Goal: Task Accomplishment & Management: Use online tool/utility

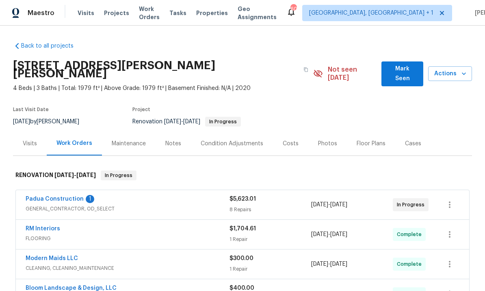
click at [66, 196] on link "Padua Construction" at bounding box center [55, 199] width 58 height 6
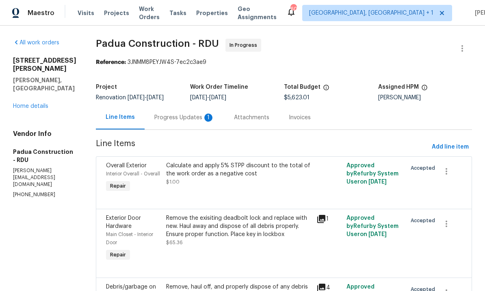
click at [163, 114] on div "Progress Updates 1" at bounding box center [184, 117] width 60 height 8
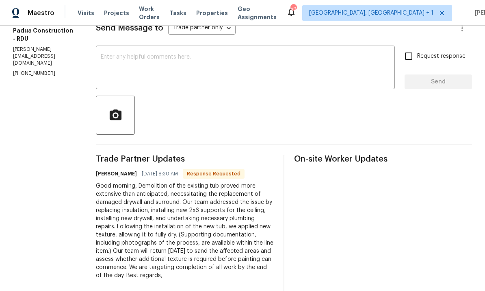
scroll to position [126, 0]
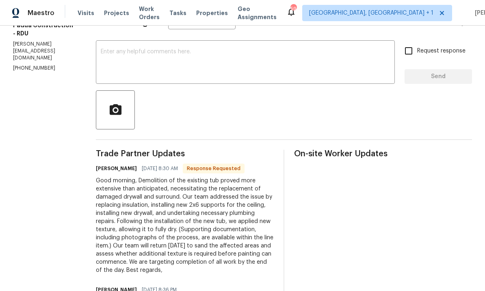
click at [141, 49] on textarea at bounding box center [245, 63] width 289 height 28
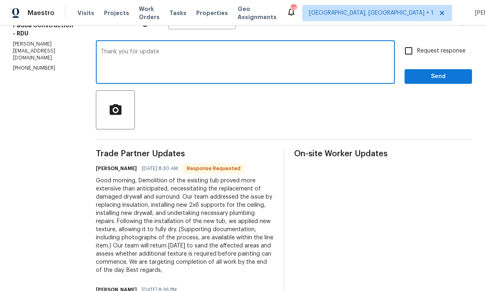
type textarea "Thank you for update"
click at [410, 42] on input "Request response" at bounding box center [408, 50] width 17 height 17
checkbox input "true"
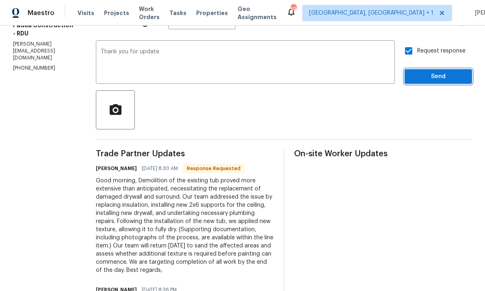
click at [437, 72] on span "Send" at bounding box center [438, 77] width 54 height 10
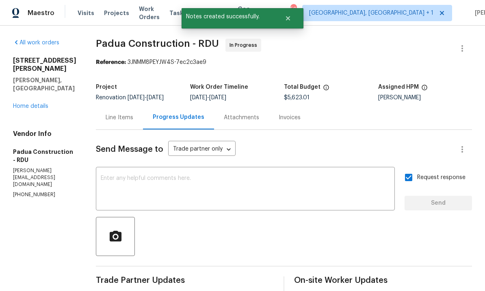
click at [33, 103] on link "Home details" at bounding box center [30, 106] width 35 height 6
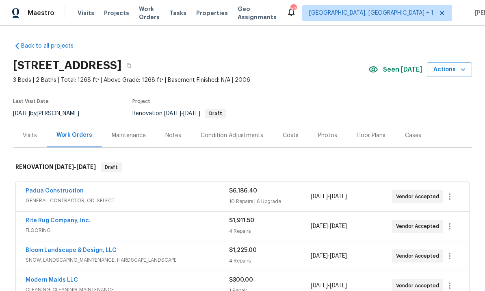
click at [53, 193] on link "Padua Construction" at bounding box center [55, 191] width 58 height 6
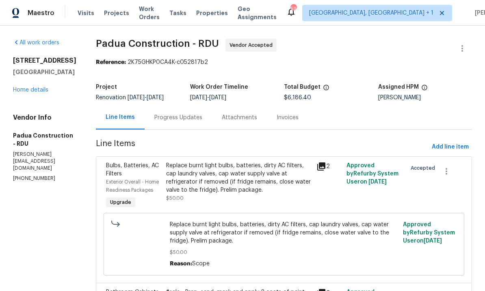
click at [156, 114] on div "Progress Updates" at bounding box center [178, 117] width 48 height 8
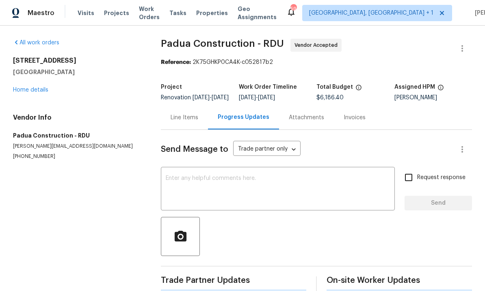
click at [202, 193] on textarea at bounding box center [278, 189] width 224 height 28
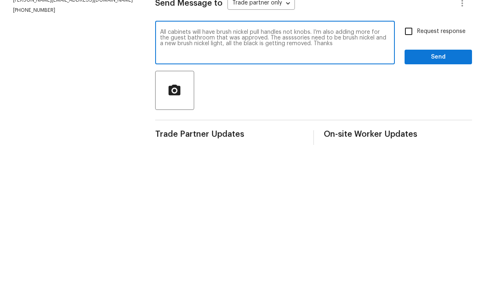
click at [279, 175] on textarea "All cabinets will have brush nickel pull handles not knobs. I’m also adding mor…" at bounding box center [275, 189] width 230 height 28
type textarea "All cabinets will have brush nickel pull handles not knobs. I’m also adding mor…"
click at [414, 169] on input "Request response" at bounding box center [408, 177] width 17 height 17
checkbox input "true"
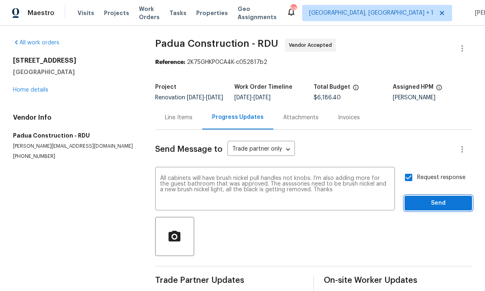
click at [439, 198] on span "Send" at bounding box center [438, 203] width 54 height 10
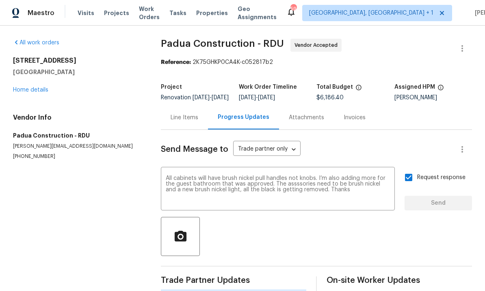
scroll to position [19, 0]
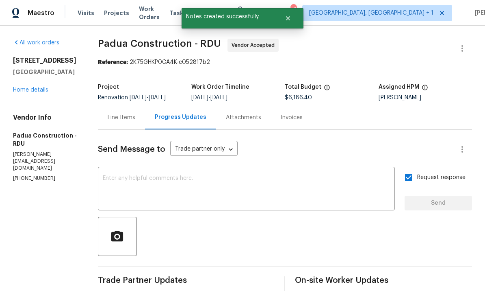
click at [35, 87] on link "Home details" at bounding box center [30, 90] width 35 height 6
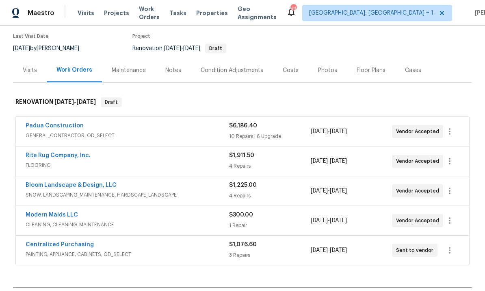
scroll to position [74, 0]
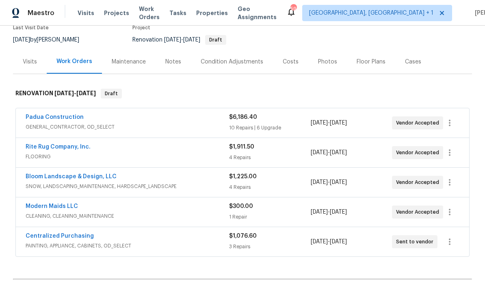
click at [63, 144] on link "Rite Rug Company, Inc." at bounding box center [58, 147] width 65 height 6
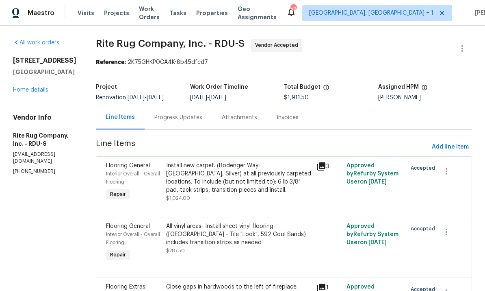
click at [189, 115] on div "Progress Updates" at bounding box center [178, 117] width 48 height 8
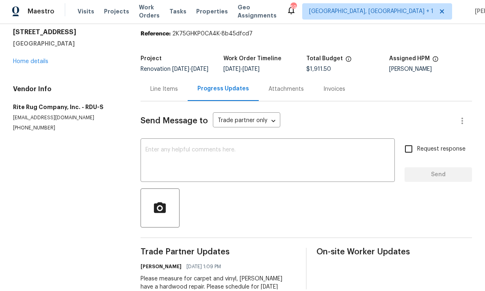
scroll to position [23, 0]
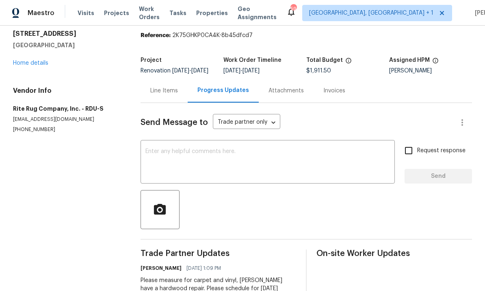
click at [35, 60] on link "Home details" at bounding box center [30, 63] width 35 height 6
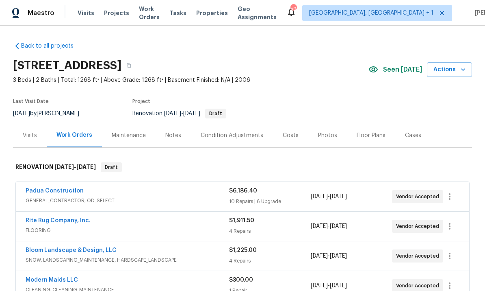
click at [61, 196] on span "GENERAL_CONTRACTOR, OD_SELECT" at bounding box center [128, 200] width 204 height 8
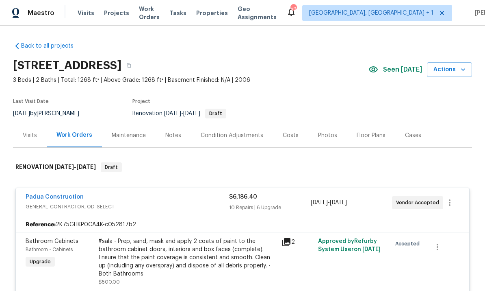
click at [64, 194] on link "Padua Construction" at bounding box center [55, 197] width 58 height 6
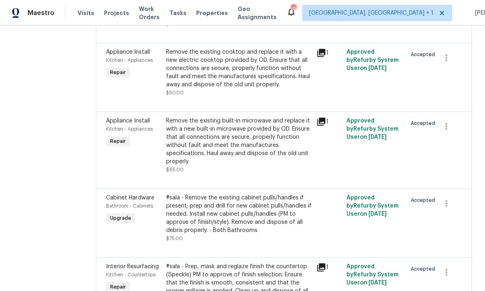
scroll to position [313, 0]
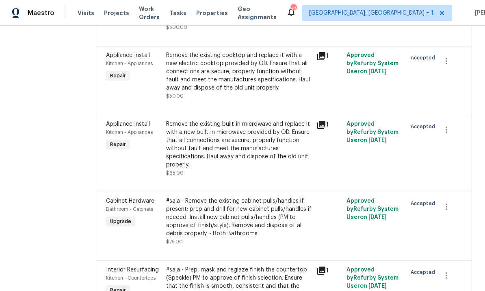
click at [257, 148] on div "Remove the existing built-in microwave and replace it with a new built-in micro…" at bounding box center [238, 144] width 145 height 49
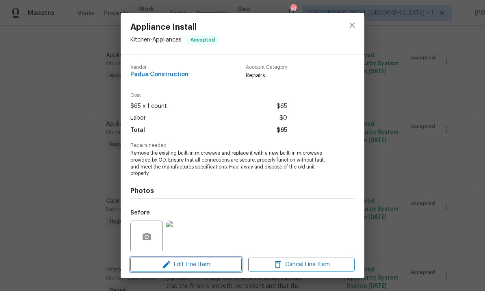
click at [215, 259] on button "Edit Line Item" at bounding box center [185, 264] width 111 height 14
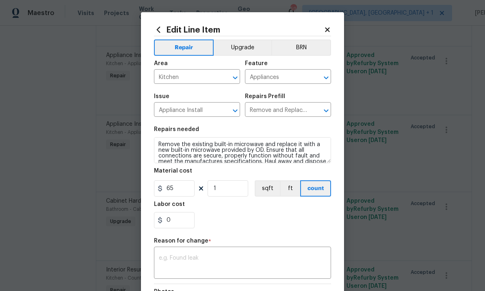
click at [249, 43] on button "Upgrade" at bounding box center [243, 47] width 58 height 16
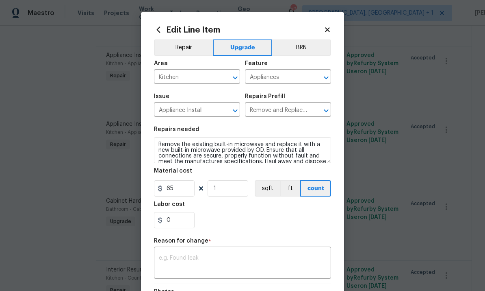
click at [219, 260] on textarea at bounding box center [242, 263] width 167 height 17
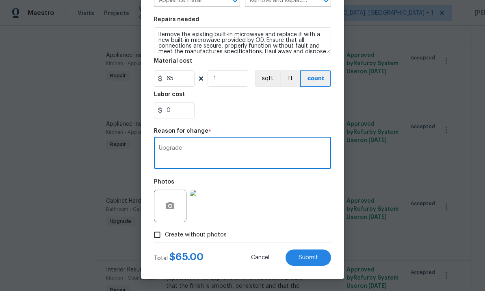
scroll to position [111, 0]
type textarea "Upgrade"
click at [313, 262] on button "Submit" at bounding box center [309, 257] width 46 height 16
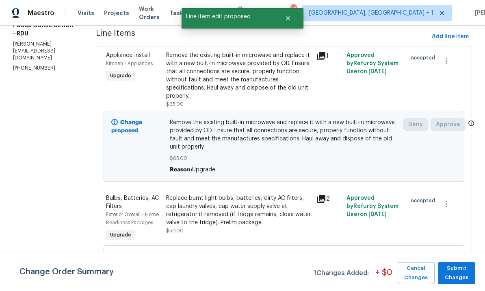
scroll to position [108, 0]
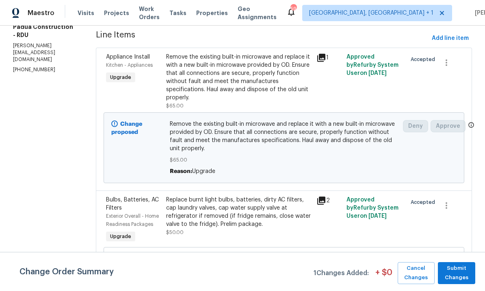
click at [257, 86] on div "Remove the existing built-in microwave and replace it with a new built-in micro…" at bounding box center [238, 77] width 145 height 49
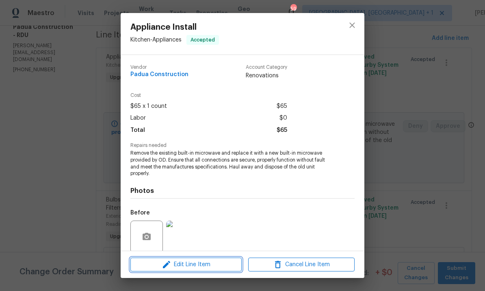
click at [216, 259] on button "Edit Line Item" at bounding box center [185, 264] width 111 height 14
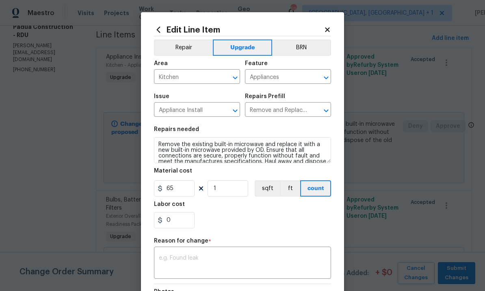
click at [397, 61] on body "Maestro Visits Projects Work Orders Tasks Properties Geo Assignments 59 Albuque…" at bounding box center [242, 145] width 485 height 291
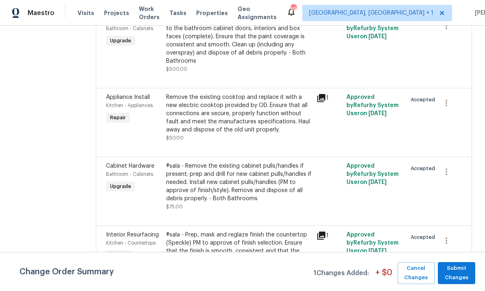
scroll to position [417, 0]
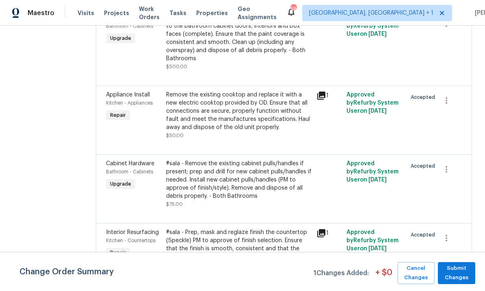
click at [284, 99] on div "Remove the existing cooktop and replace it with a new electric cooktop provided…" at bounding box center [238, 111] width 145 height 41
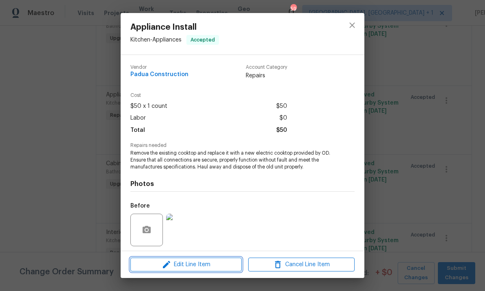
click at [221, 269] on button "Edit Line Item" at bounding box center [185, 264] width 111 height 14
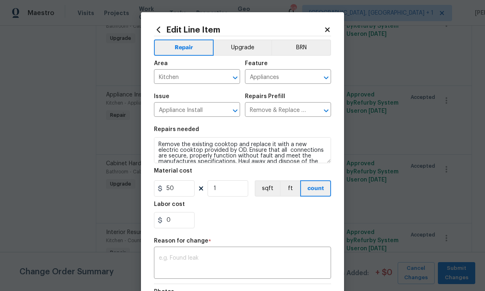
click at [245, 46] on button "Upgrade" at bounding box center [243, 47] width 58 height 16
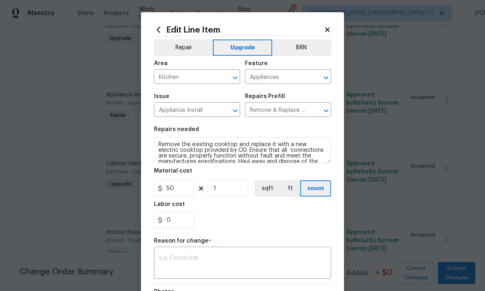
click at [230, 262] on textarea at bounding box center [242, 263] width 167 height 17
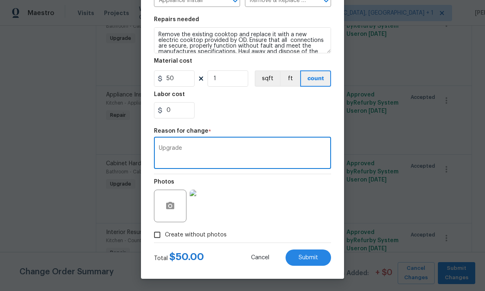
scroll to position [111, 0]
type textarea "Upgrade"
click at [315, 258] on span "Submit" at bounding box center [309, 257] width 20 height 6
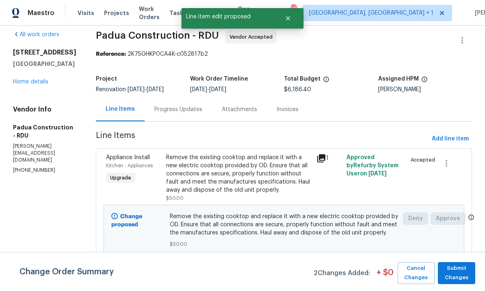
scroll to position [8, 0]
click at [277, 182] on div "Remove the existing cooktop and replace it with a new electric cooktop provided…" at bounding box center [238, 174] width 145 height 41
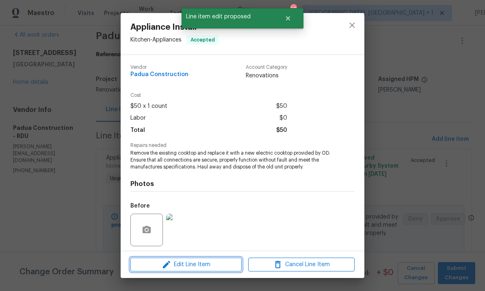
click at [217, 264] on span "Edit Line Item" at bounding box center [186, 264] width 106 height 10
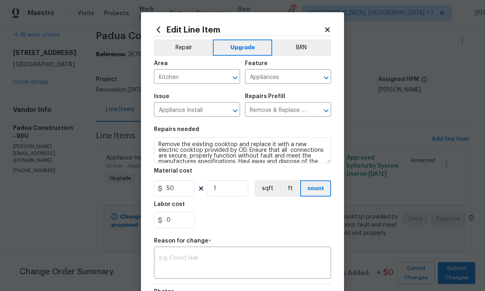
click at [400, 115] on body "Maestro Visits Projects Work Orders Tasks Properties Geo Assignments 59 Albuque…" at bounding box center [242, 145] width 485 height 291
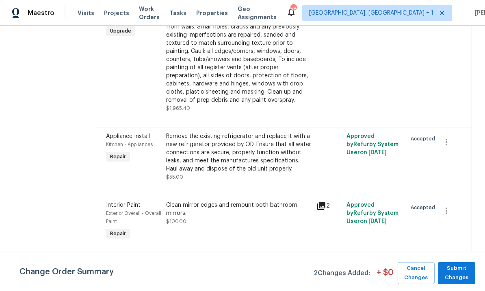
scroll to position [959, 0]
click at [289, 132] on div "Remove the existing refrigerator and replace it with a new refrigerator provide…" at bounding box center [238, 152] width 145 height 41
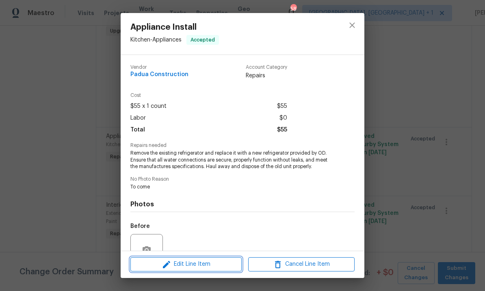
click at [213, 263] on span "Edit Line Item" at bounding box center [186, 264] width 106 height 10
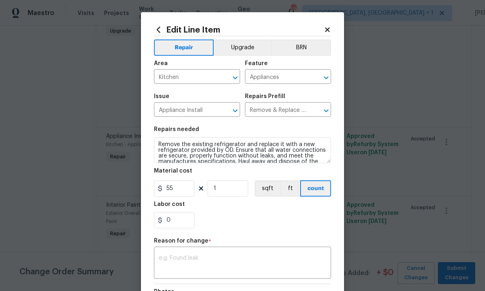
click at [243, 50] on button "Upgrade" at bounding box center [243, 47] width 58 height 16
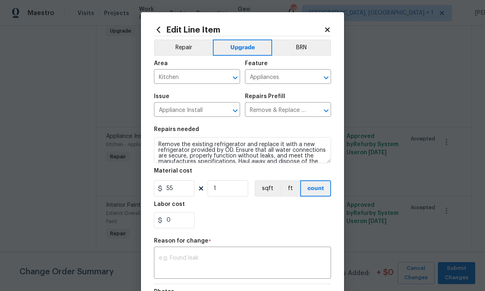
click at [195, 258] on textarea at bounding box center [242, 263] width 167 height 17
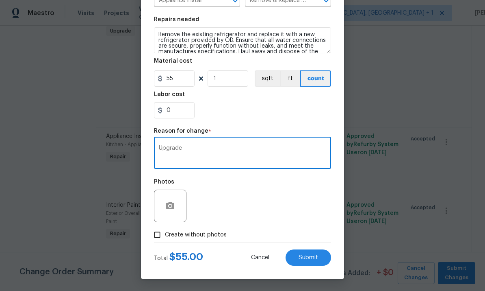
scroll to position [111, 0]
type textarea "Upgrade"
click at [307, 254] on span "Submit" at bounding box center [309, 257] width 20 height 6
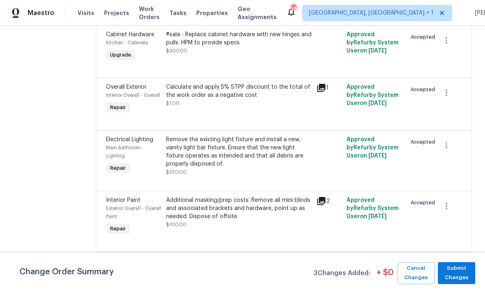
scroll to position [1256, 0]
click at [259, 257] on div "Remove the existing dishwasher and replace it with a new dishwasher provided by…" at bounding box center [238, 285] width 145 height 57
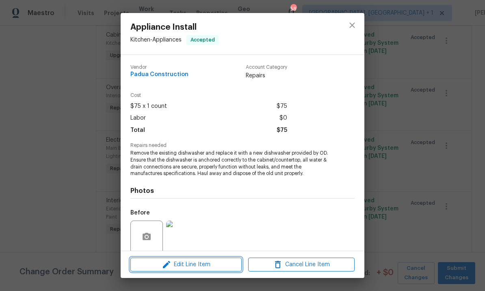
click at [221, 265] on span "Edit Line Item" at bounding box center [186, 264] width 106 height 10
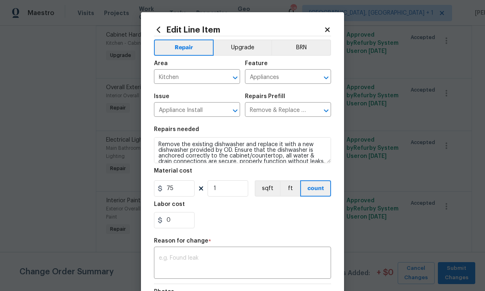
click at [251, 46] on button "Upgrade" at bounding box center [243, 47] width 58 height 16
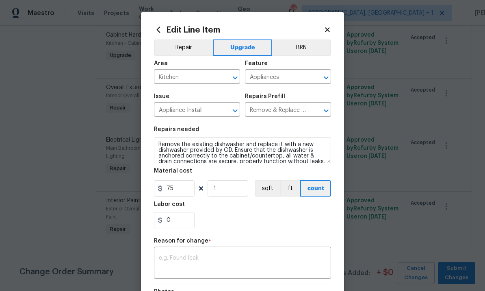
click at [220, 254] on div "x ​" at bounding box center [242, 263] width 177 height 30
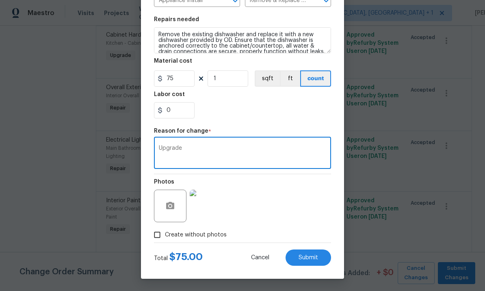
scroll to position [111, 0]
type textarea "Upgrade"
click at [306, 262] on button "Submit" at bounding box center [309, 257] width 46 height 16
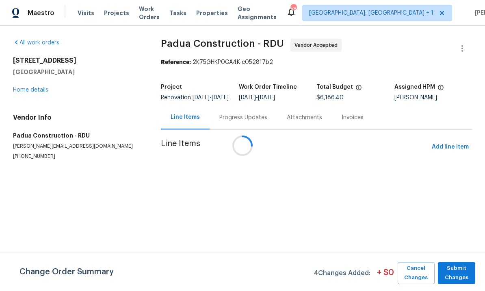
scroll to position [0, 0]
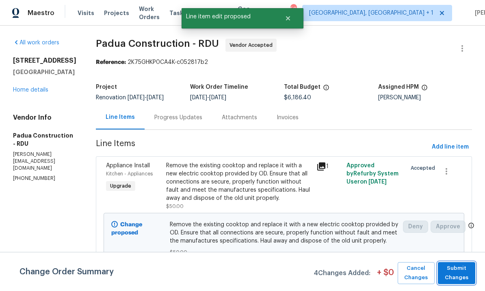
click at [461, 281] on span "Submit Changes" at bounding box center [456, 272] width 29 height 19
click at [455, 273] on span "Submit Changes" at bounding box center [456, 272] width 29 height 19
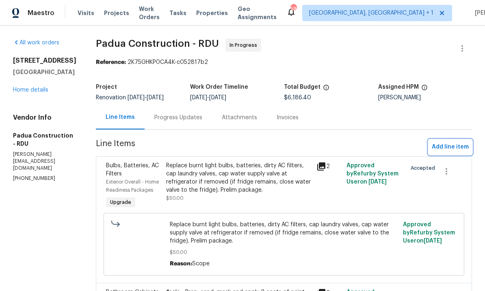
click at [449, 145] on span "Add line item" at bounding box center [450, 147] width 37 height 10
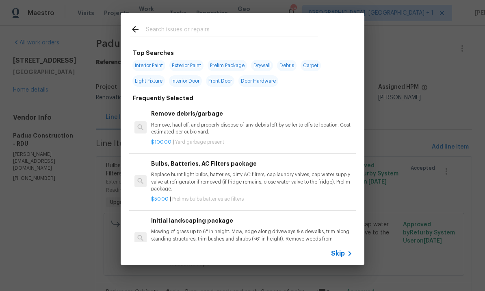
click at [175, 27] on input "text" at bounding box center [232, 30] width 172 height 12
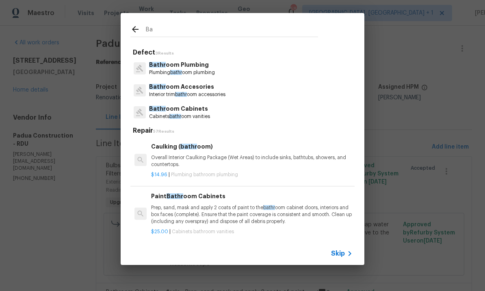
type input "B"
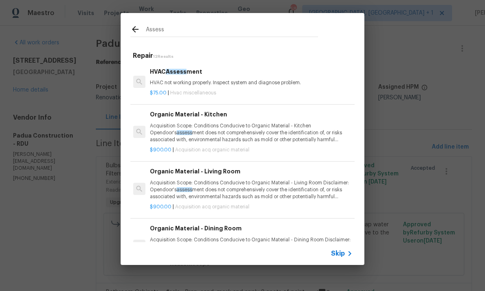
scroll to position [0, 1]
click at [178, 27] on input "Assess" at bounding box center [232, 30] width 172 height 12
type input "Assessories"
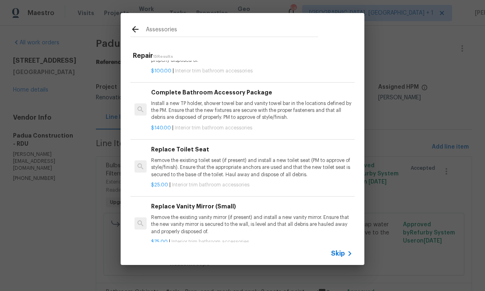
scroll to position [443, 0]
click at [309, 105] on p "Install a new TP holder, shower towel bar and vanity towel bar in the locations…" at bounding box center [252, 110] width 202 height 21
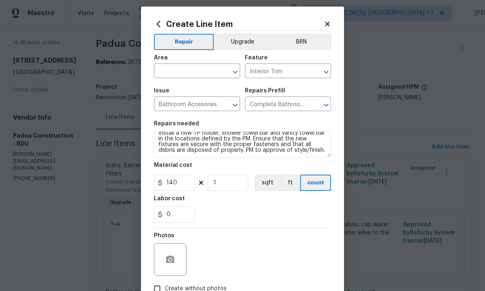
scroll to position [6, 0]
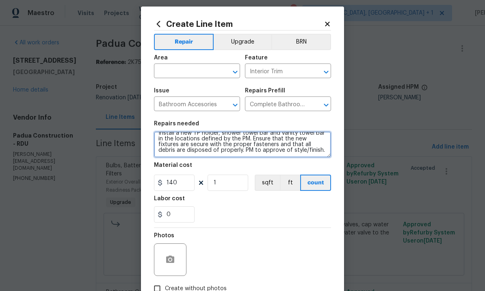
click at [303, 150] on textarea "Install a new TP holder, shower towel bar and vanity towel bar in the locations…" at bounding box center [242, 144] width 177 height 26
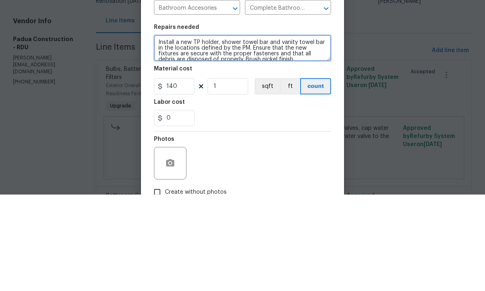
scroll to position [0, 0]
click at [268, 131] on textarea "Install a new TP holder, shower towel bar and vanity towel bar in the locations…" at bounding box center [242, 144] width 177 height 26
type textarea "Install a new TP holder, shower towel bar, shower head, and vanity towel bar in…"
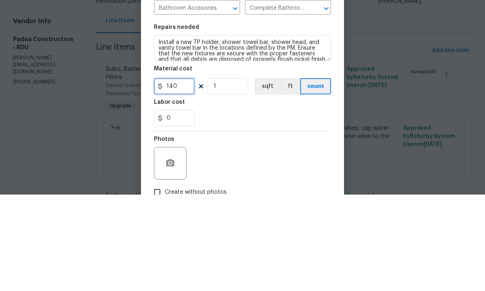
click at [185, 174] on input "140" at bounding box center [174, 182] width 41 height 16
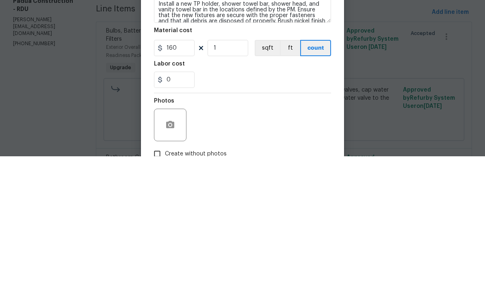
scroll to position [30, 0]
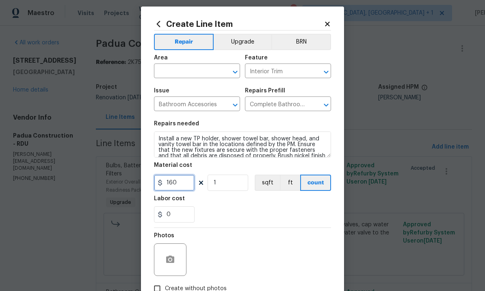
type input "160"
click at [187, 72] on input "text" at bounding box center [185, 71] width 63 height 13
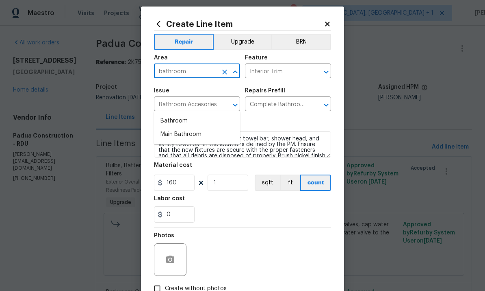
click at [175, 114] on li "Bathroom" at bounding box center [197, 120] width 86 height 13
type input "Bathroom"
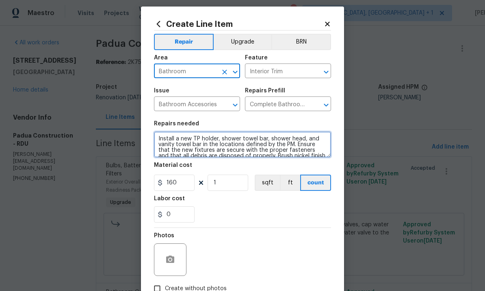
click at [157, 141] on textarea "Install a new TP holder, shower towel bar, shower head, and vanity towel bar in…" at bounding box center [242, 144] width 177 height 26
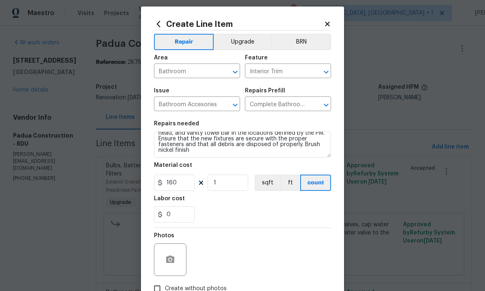
scroll to position [11, 0]
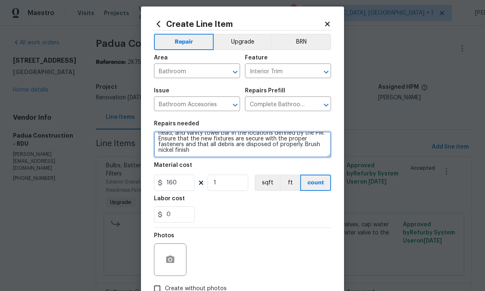
click at [210, 155] on textarea "Guest bath- Install a new TP holder, shower towel bar, shower head, and vanity …" at bounding box center [242, 144] width 177 height 26
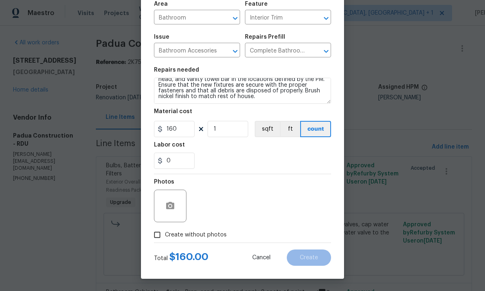
scroll to position [61, 0]
type textarea "Guest bath- Install a new TP holder, shower towel bar, shower head, and vanity …"
click at [170, 200] on button "button" at bounding box center [171, 206] width 20 height 20
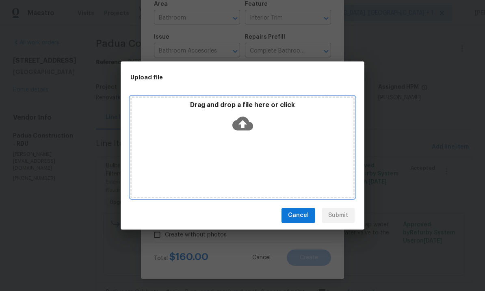
click at [248, 124] on icon at bounding box center [242, 123] width 21 height 14
